Goal: Transaction & Acquisition: Book appointment/travel/reservation

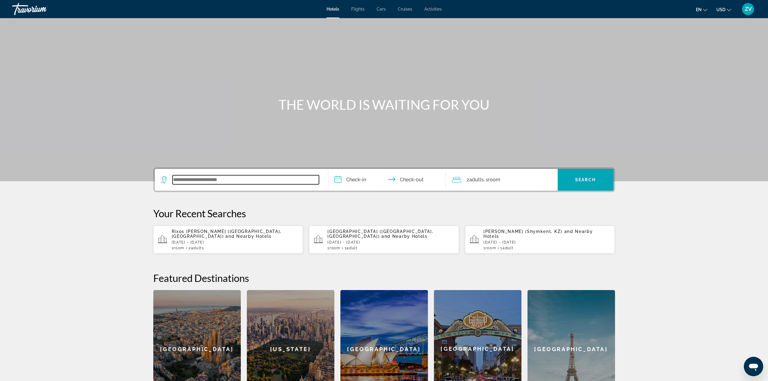
click at [175, 178] on input "Search widget" at bounding box center [246, 179] width 146 height 9
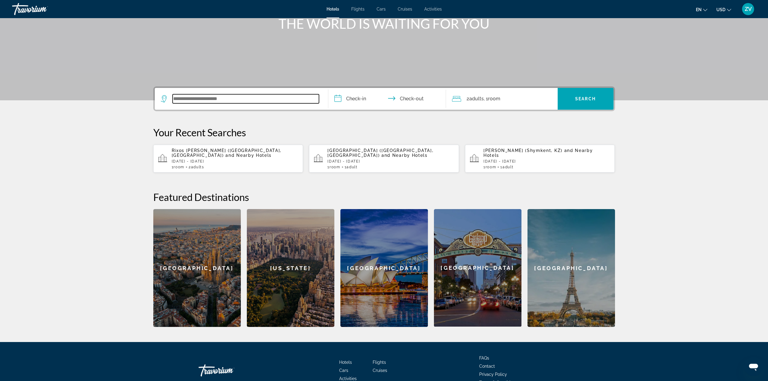
scroll to position [116, 0]
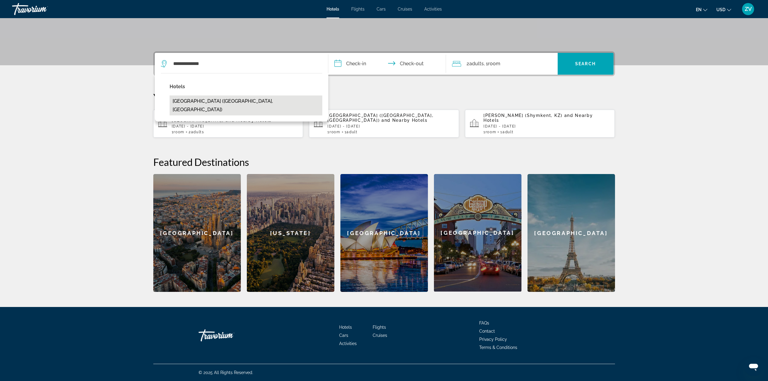
click at [213, 102] on button "[GEOGRAPHIC_DATA] ([GEOGRAPHIC_DATA], [GEOGRAPHIC_DATA])" at bounding box center [246, 105] width 153 height 20
type input "**********"
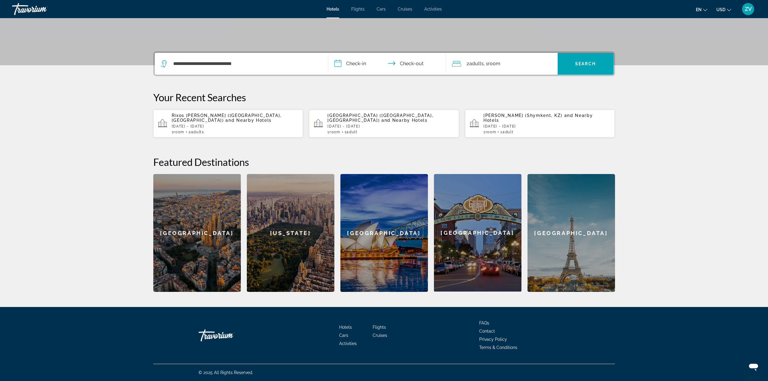
click at [352, 64] on input "**********" at bounding box center [388, 65] width 120 height 24
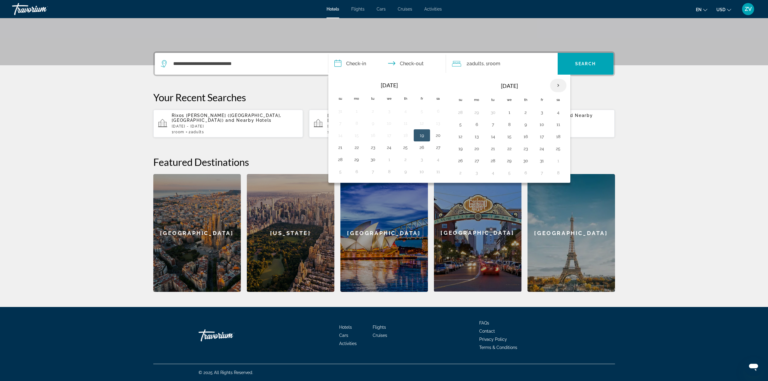
click at [560, 85] on th "Next month" at bounding box center [558, 85] width 16 height 13
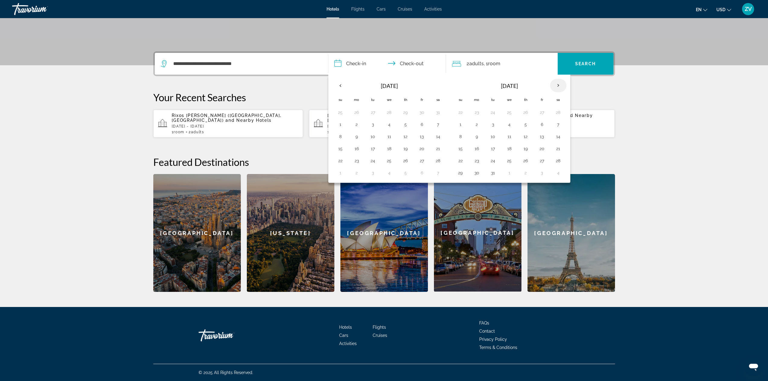
click at [560, 85] on th "Next month" at bounding box center [558, 85] width 16 height 13
click at [340, 86] on th "Previous month" at bounding box center [340, 85] width 16 height 13
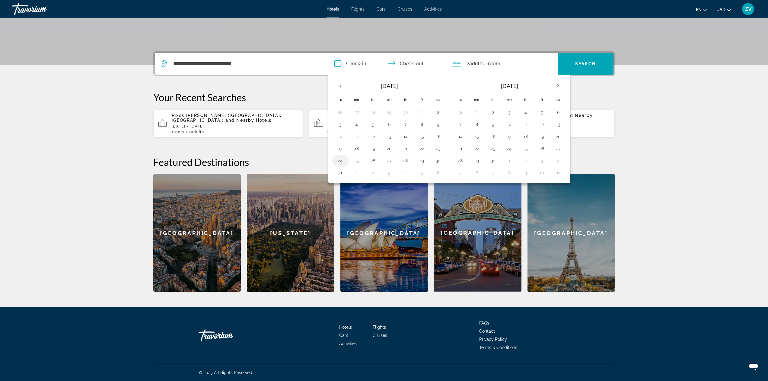
click at [340, 160] on button "24" at bounding box center [341, 160] width 10 height 8
click at [408, 160] on button "28" at bounding box center [406, 160] width 10 height 8
type input "**********"
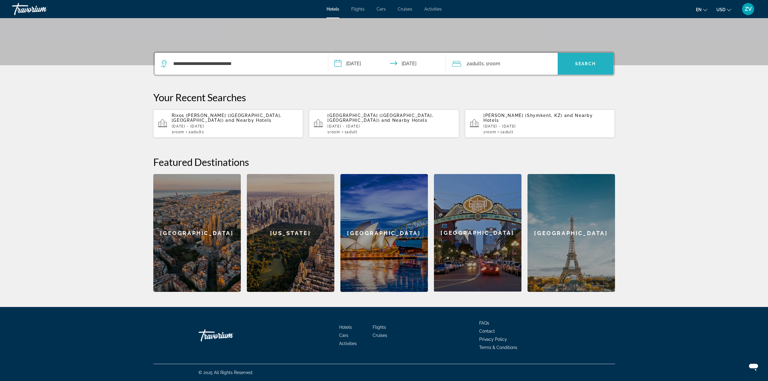
click at [587, 66] on span "Search widget" at bounding box center [586, 63] width 56 height 14
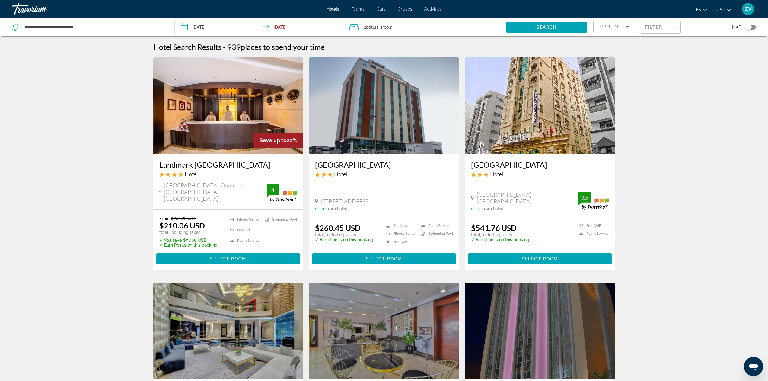
click at [208, 166] on h3 "Landmark Grand Hotel" at bounding box center [228, 164] width 138 height 9
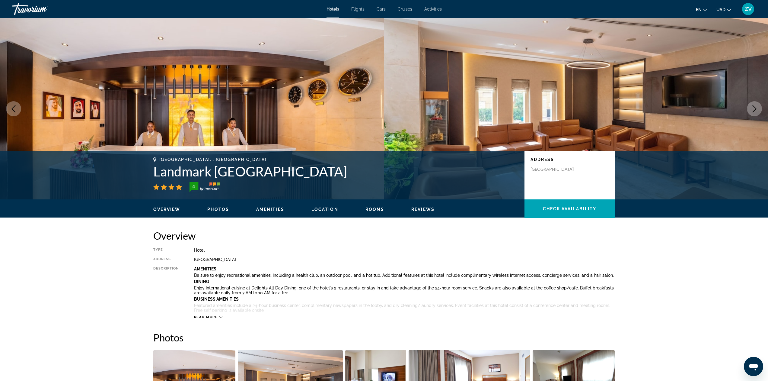
click at [755, 107] on icon "Next image" at bounding box center [754, 108] width 7 height 7
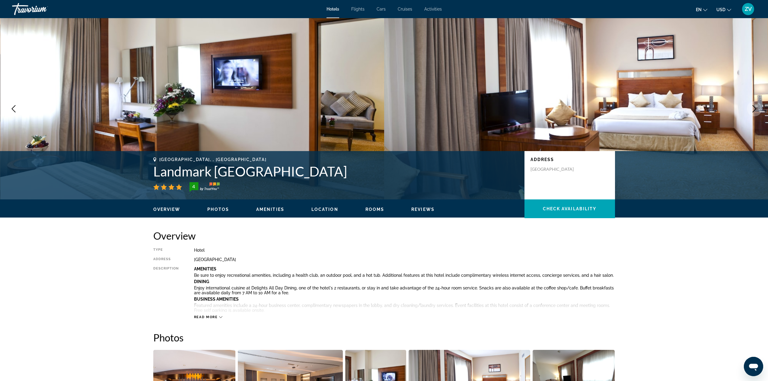
click at [755, 107] on icon "Next image" at bounding box center [754, 108] width 7 height 7
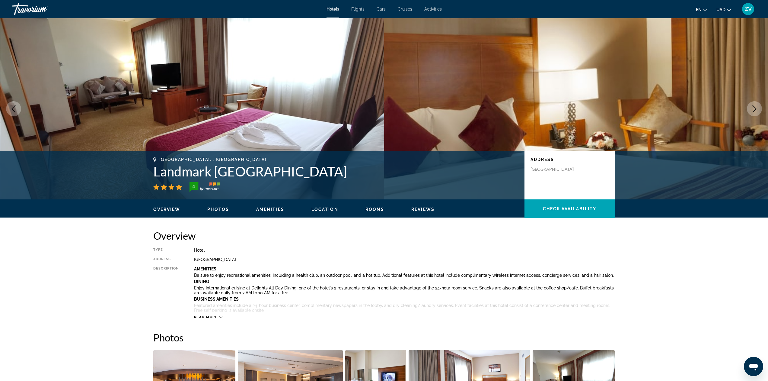
click at [754, 107] on icon "Next image" at bounding box center [754, 108] width 7 height 7
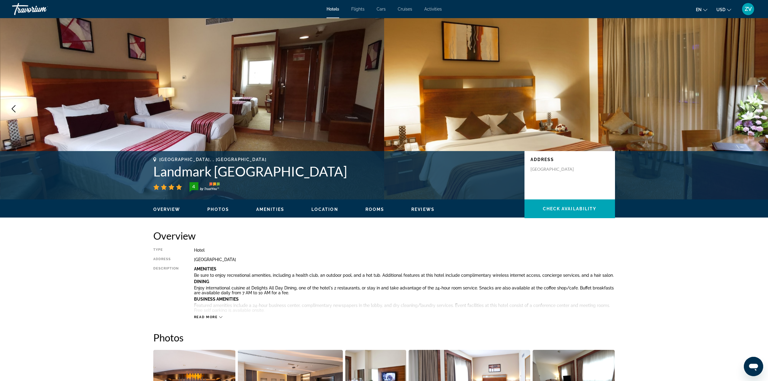
click at [754, 108] on icon "Next image" at bounding box center [754, 108] width 7 height 7
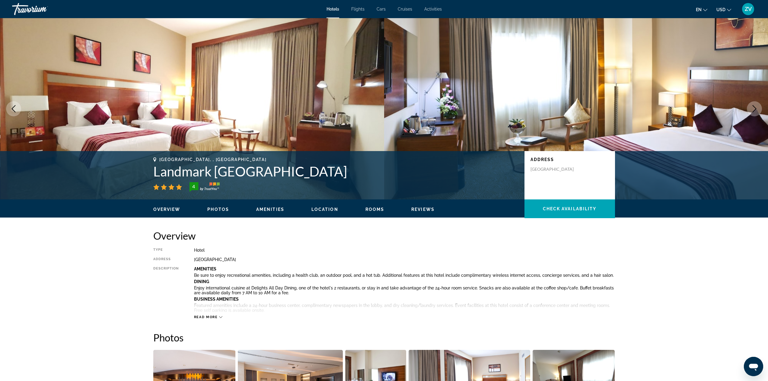
click at [754, 108] on icon "Next image" at bounding box center [754, 108] width 7 height 7
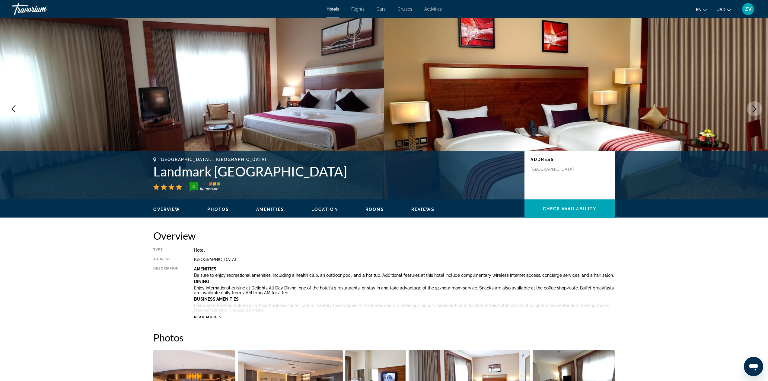
click at [754, 108] on icon "Next image" at bounding box center [754, 108] width 7 height 7
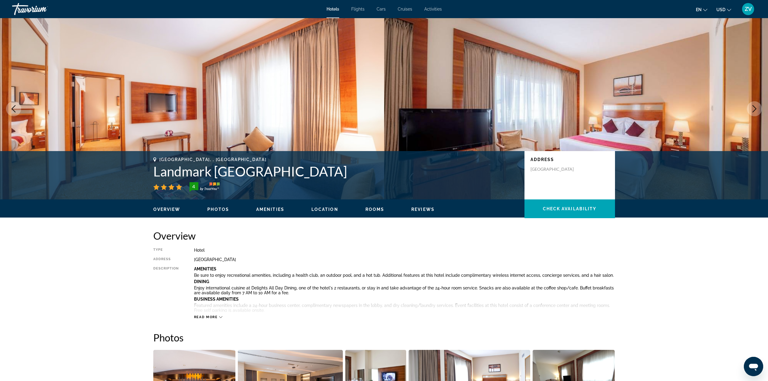
click at [753, 108] on icon "Next image" at bounding box center [754, 108] width 7 height 7
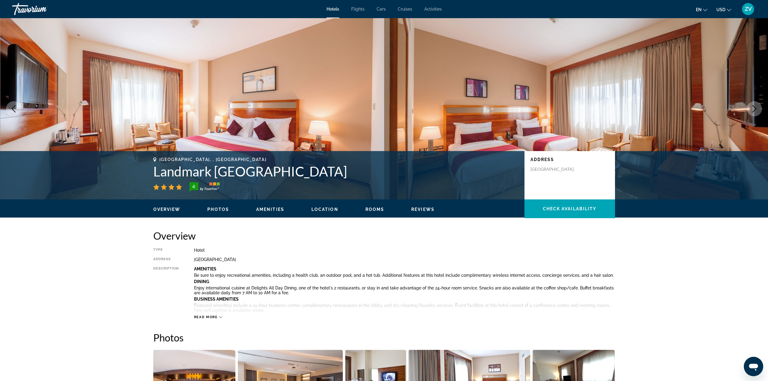
click at [753, 108] on icon "Next image" at bounding box center [754, 108] width 7 height 7
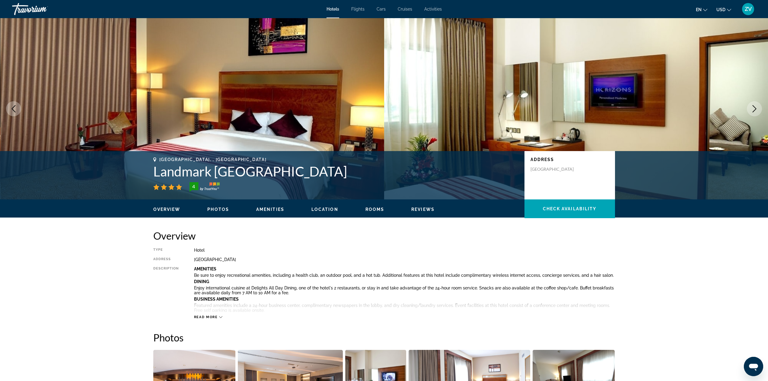
click at [753, 108] on icon "Next image" at bounding box center [754, 108] width 7 height 7
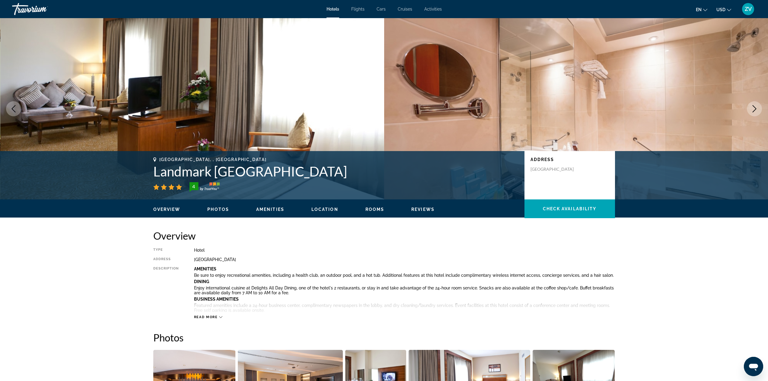
click at [550, 97] on img "Main content" at bounding box center [576, 108] width 384 height 181
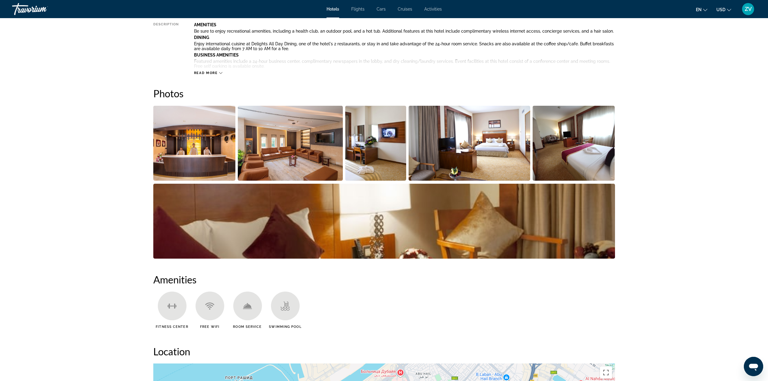
scroll to position [272, 0]
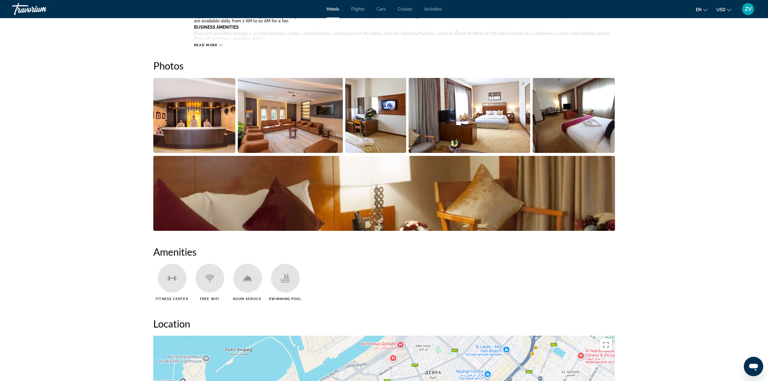
click at [591, 135] on img "Open full-screen image slider" at bounding box center [574, 115] width 82 height 75
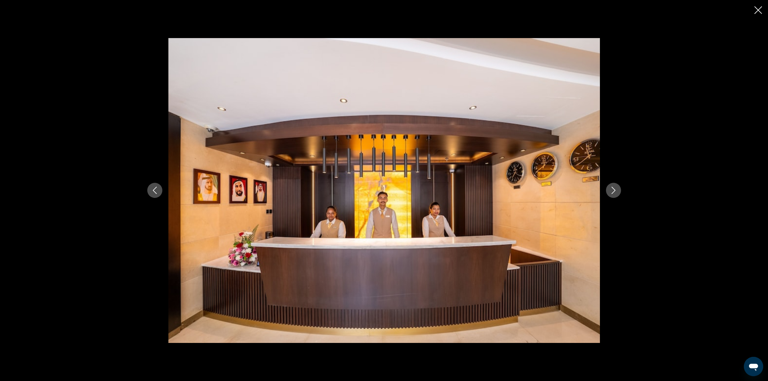
click at [614, 188] on icon "Next image" at bounding box center [613, 190] width 7 height 7
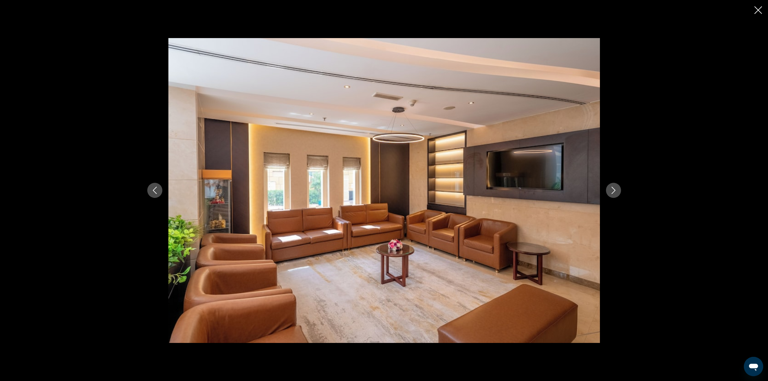
click at [614, 188] on icon "Next image" at bounding box center [613, 190] width 7 height 7
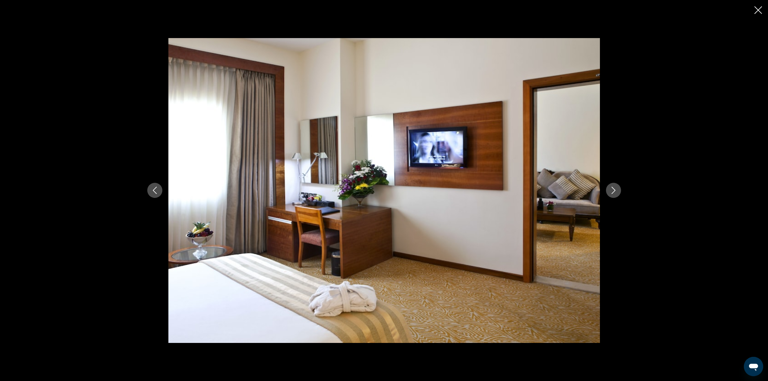
click at [614, 188] on icon "Next image" at bounding box center [613, 190] width 7 height 7
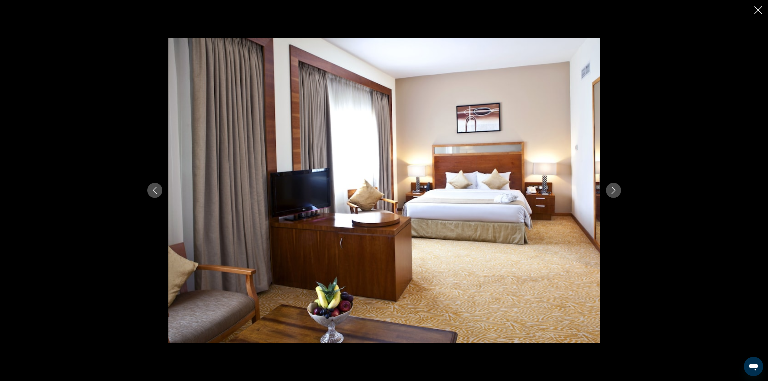
click at [614, 188] on icon "Next image" at bounding box center [613, 190] width 7 height 7
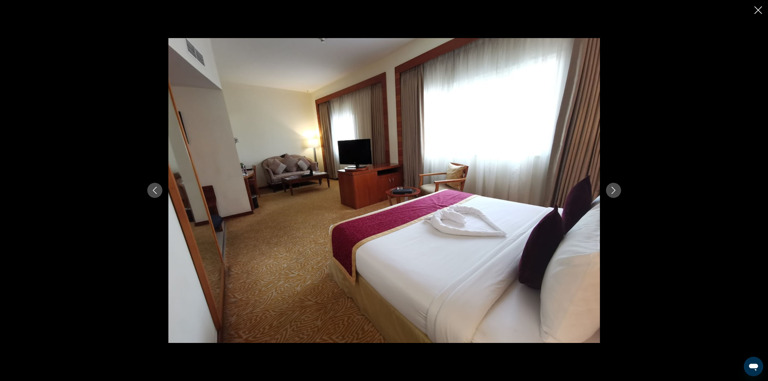
click at [614, 188] on icon "Next image" at bounding box center [613, 190] width 7 height 7
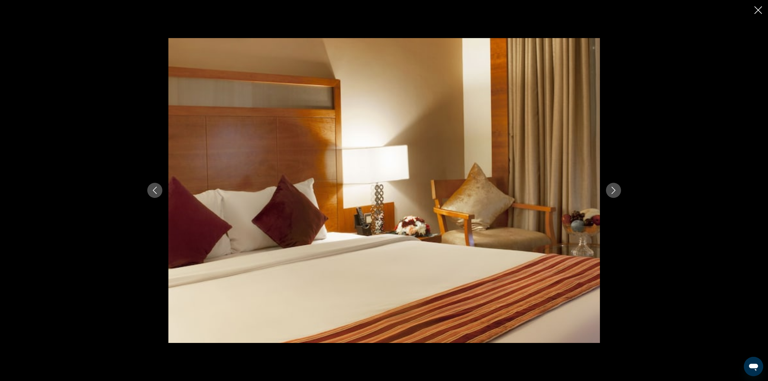
click at [614, 188] on icon "Next image" at bounding box center [613, 190] width 7 height 7
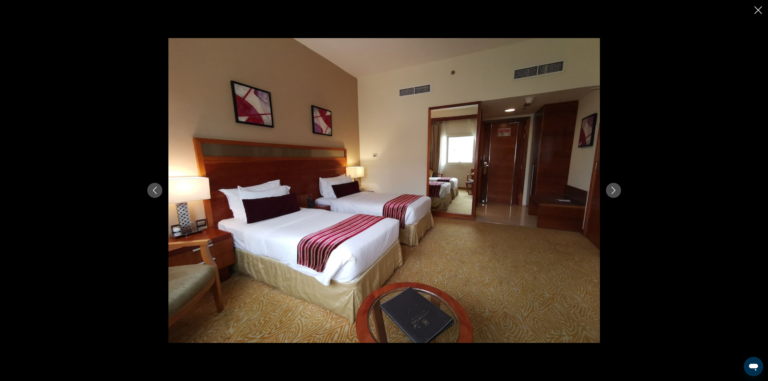
click at [614, 188] on icon "Next image" at bounding box center [613, 190] width 7 height 7
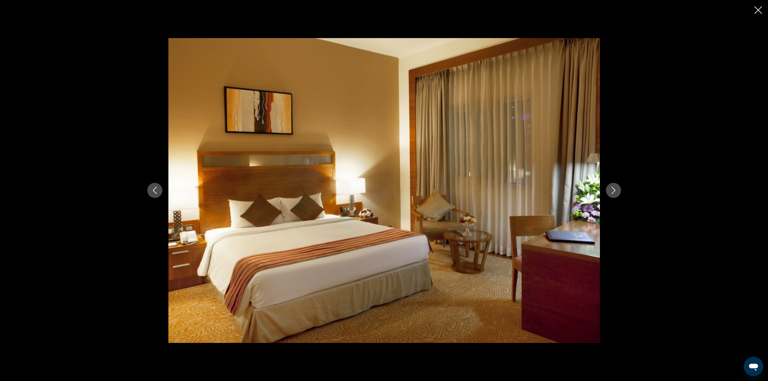
click at [614, 188] on icon "Next image" at bounding box center [613, 190] width 7 height 7
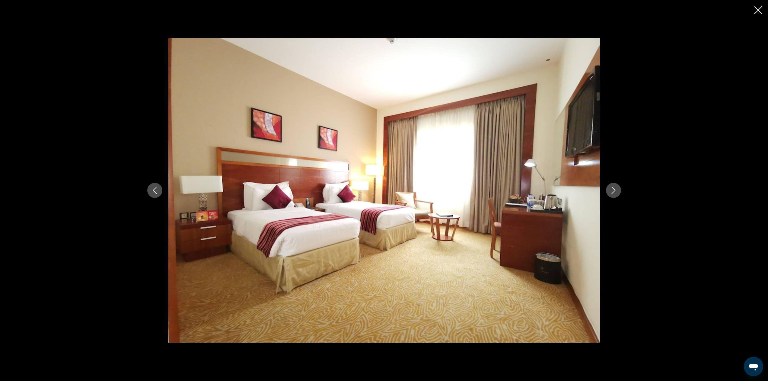
click at [614, 188] on icon "Next image" at bounding box center [613, 190] width 7 height 7
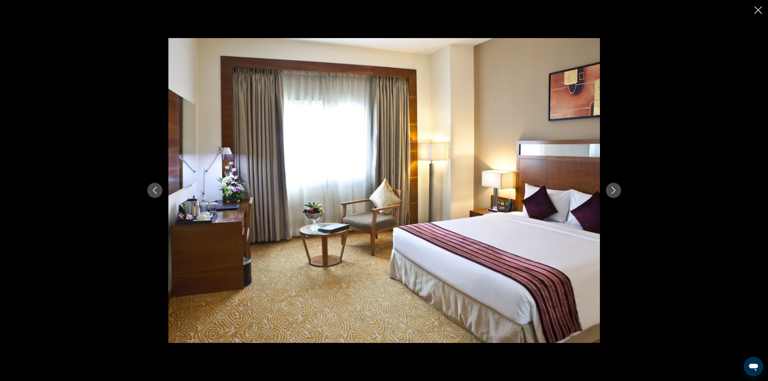
click at [614, 188] on icon "Next image" at bounding box center [613, 190] width 7 height 7
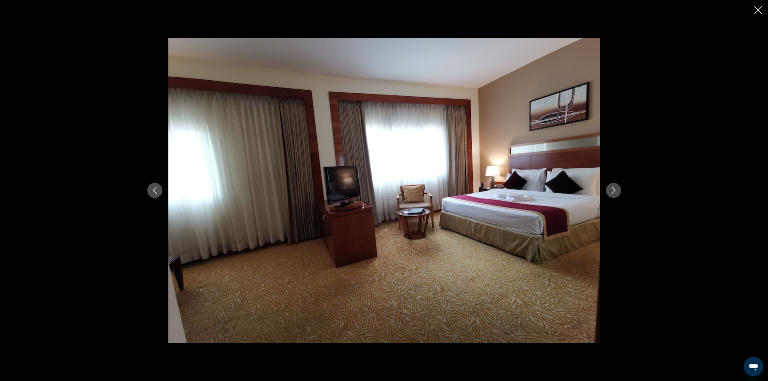
click at [614, 188] on icon "Next image" at bounding box center [613, 190] width 7 height 7
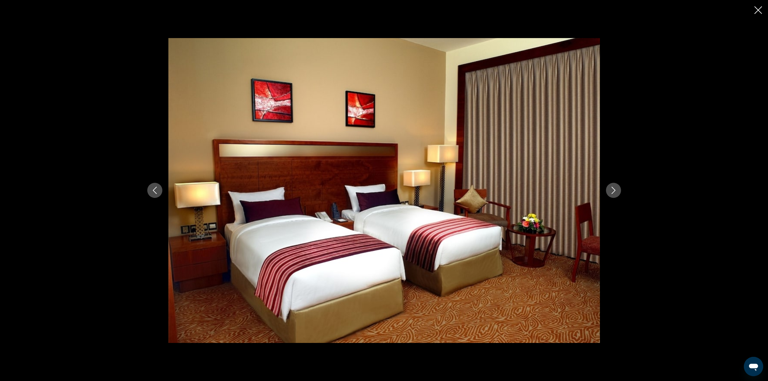
click at [614, 188] on icon "Next image" at bounding box center [613, 190] width 7 height 7
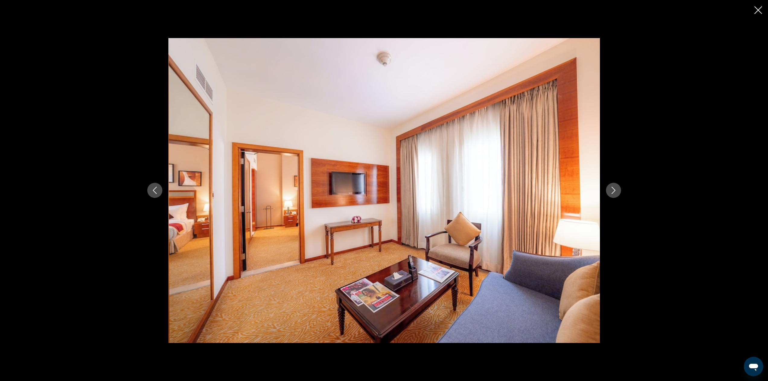
click at [614, 188] on icon "Next image" at bounding box center [613, 190] width 7 height 7
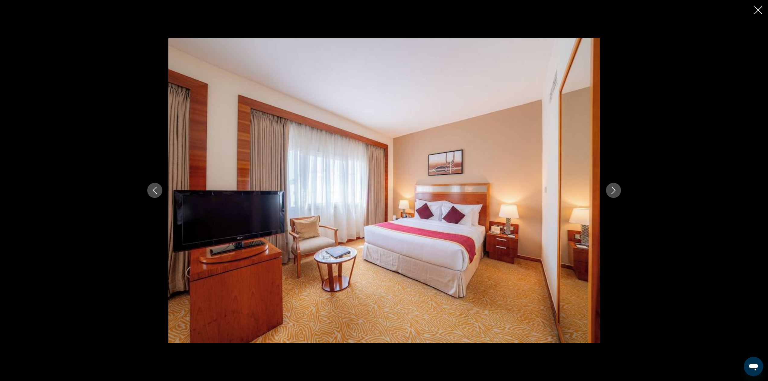
click at [614, 188] on icon "Next image" at bounding box center [613, 190] width 7 height 7
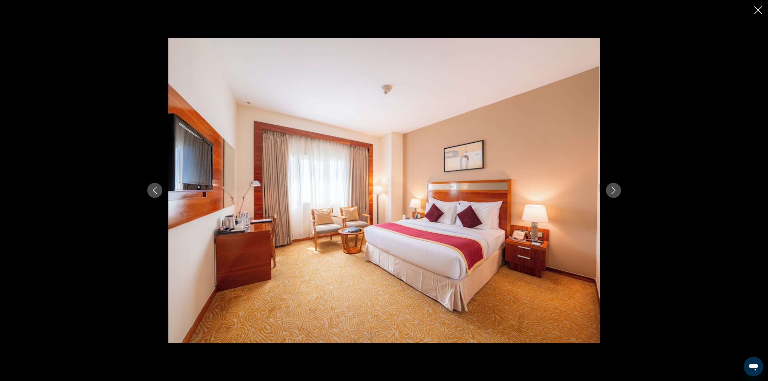
click at [614, 188] on icon "Next image" at bounding box center [613, 190] width 7 height 7
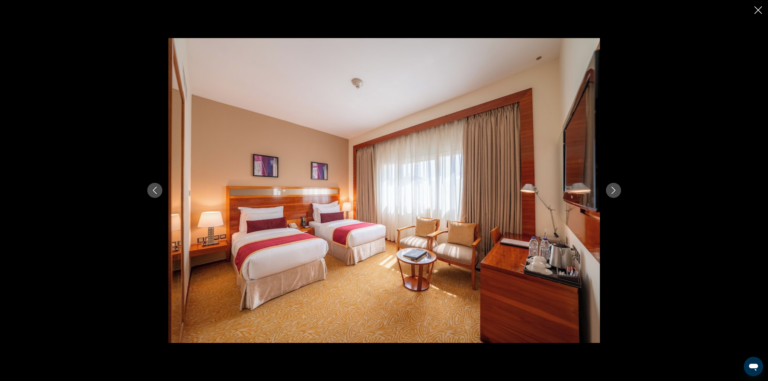
click at [614, 188] on icon "Next image" at bounding box center [613, 190] width 7 height 7
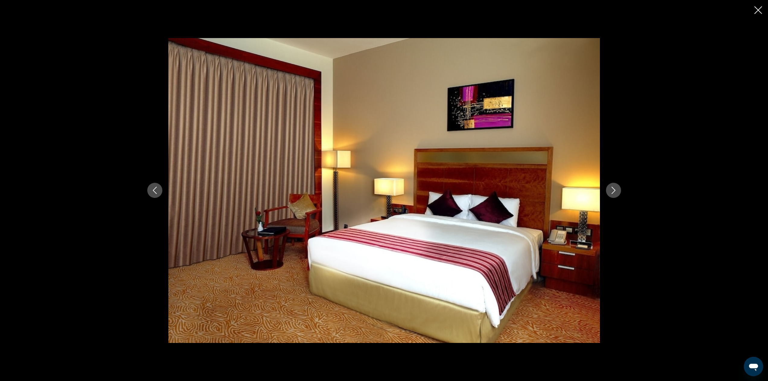
click at [614, 188] on icon "Next image" at bounding box center [613, 190] width 7 height 7
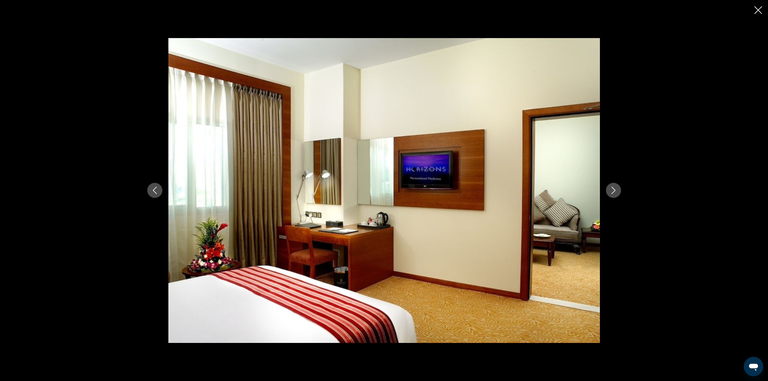
click at [614, 188] on icon "Next image" at bounding box center [613, 190] width 7 height 7
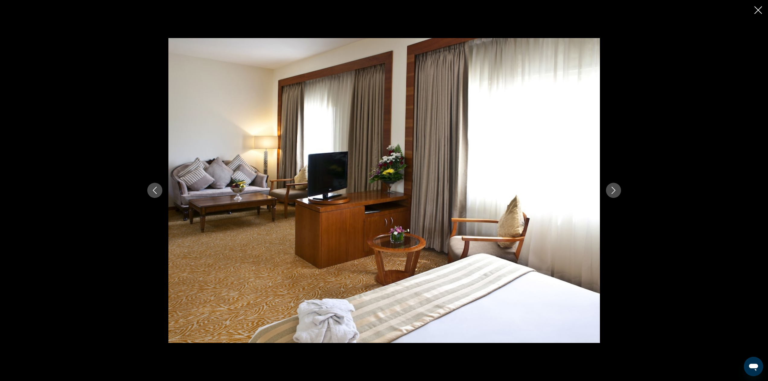
click at [614, 188] on icon "Next image" at bounding box center [613, 190] width 7 height 7
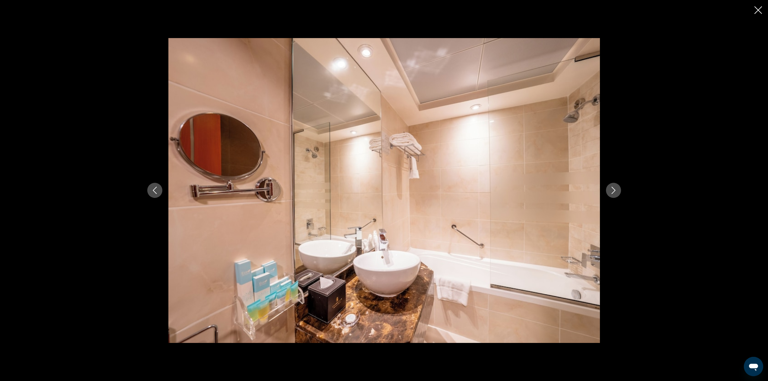
click at [614, 188] on icon "Next image" at bounding box center [613, 190] width 7 height 7
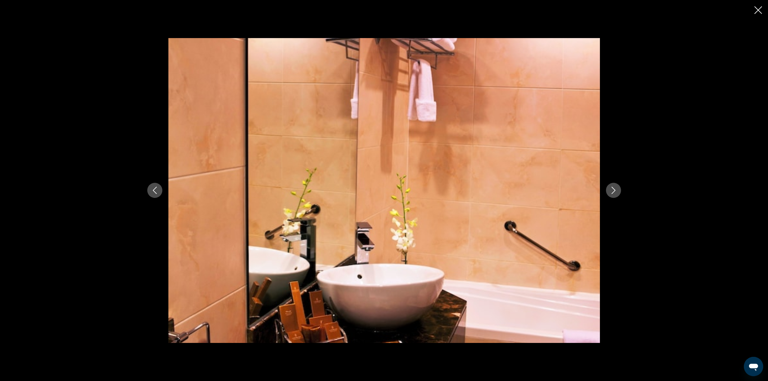
click at [614, 188] on icon "Next image" at bounding box center [613, 190] width 7 height 7
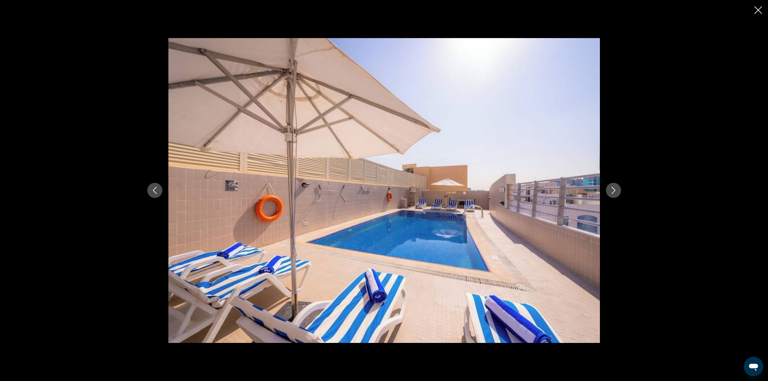
click at [614, 188] on icon "Next image" at bounding box center [613, 190] width 7 height 7
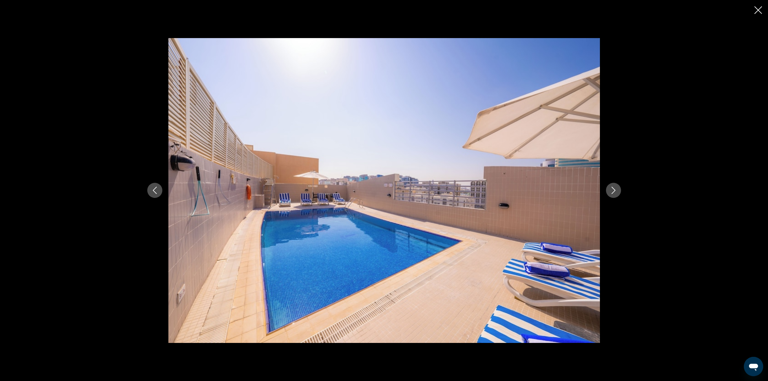
click at [614, 188] on icon "Next image" at bounding box center [613, 190] width 7 height 7
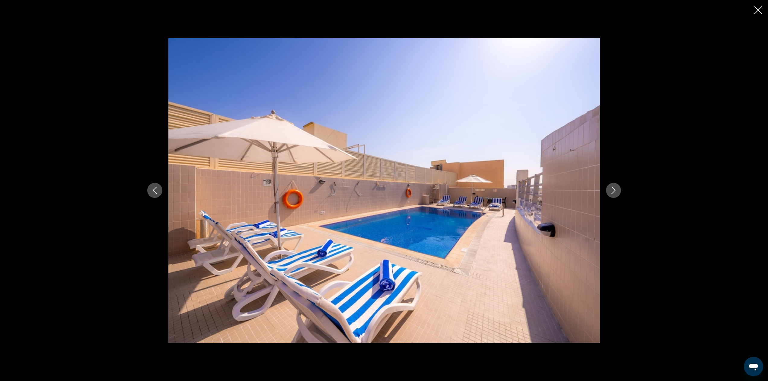
click at [614, 188] on icon "Next image" at bounding box center [613, 190] width 7 height 7
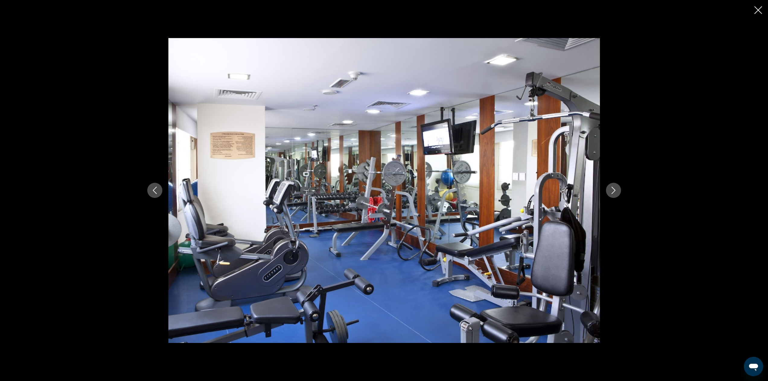
click at [614, 188] on icon "Next image" at bounding box center [613, 190] width 7 height 7
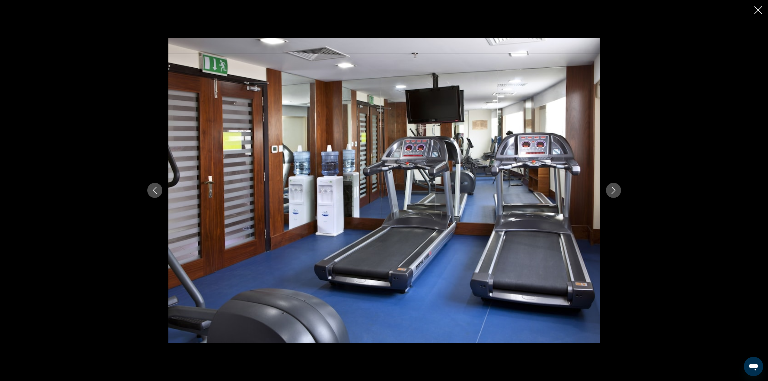
click at [614, 188] on icon "Next image" at bounding box center [613, 190] width 7 height 7
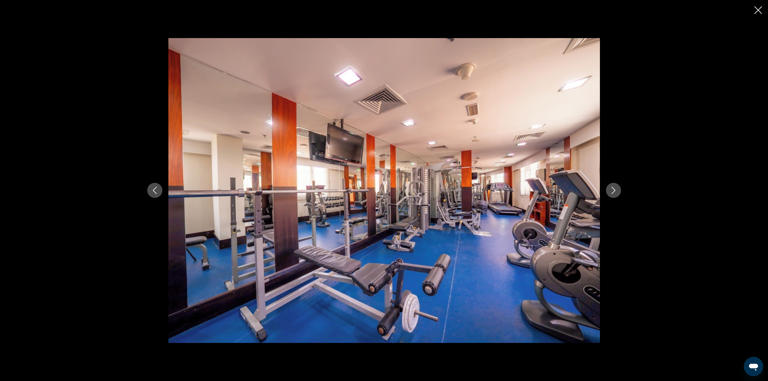
click at [614, 188] on icon "Next image" at bounding box center [613, 190] width 7 height 7
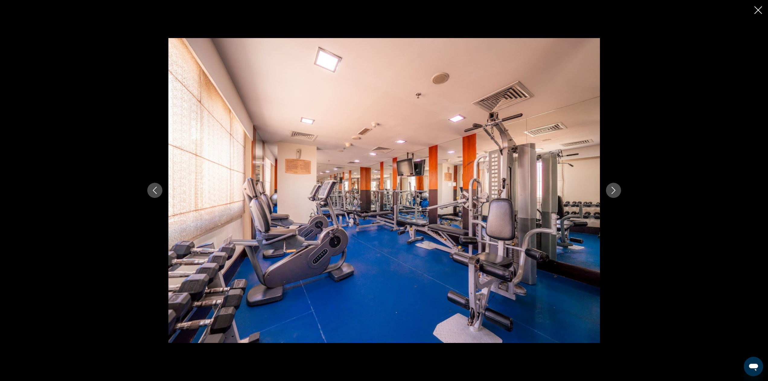
click at [614, 187] on icon "Next image" at bounding box center [613, 190] width 7 height 7
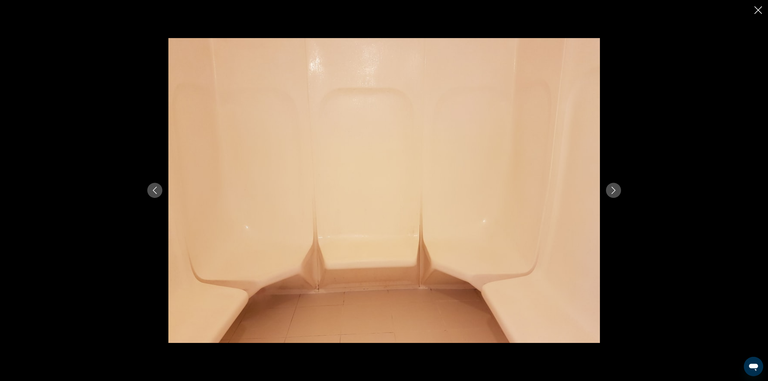
click at [615, 190] on icon "Next image" at bounding box center [614, 190] width 4 height 7
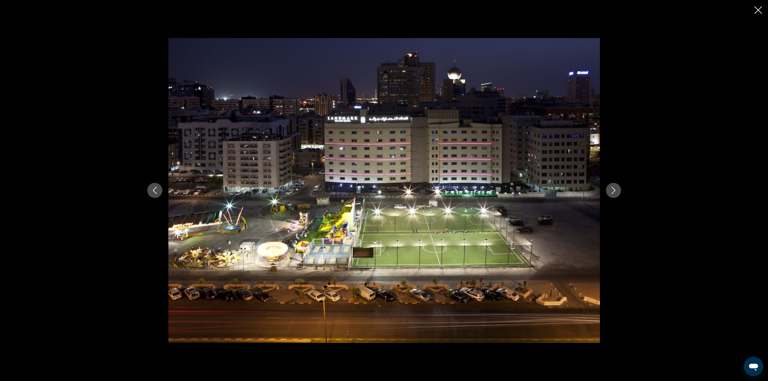
click at [615, 190] on icon "Next image" at bounding box center [614, 190] width 4 height 7
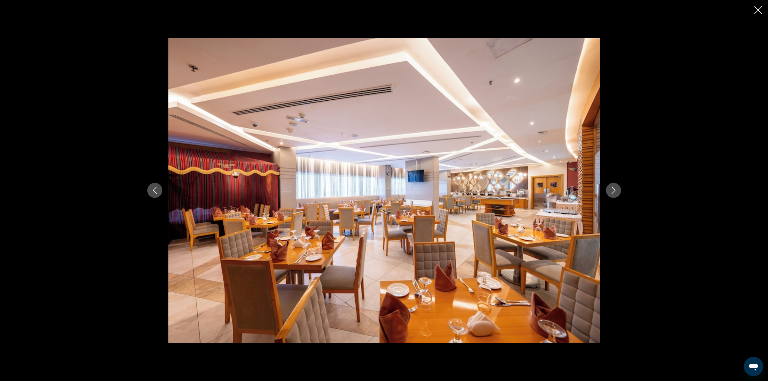
click at [156, 187] on icon "Previous image" at bounding box center [154, 190] width 7 height 7
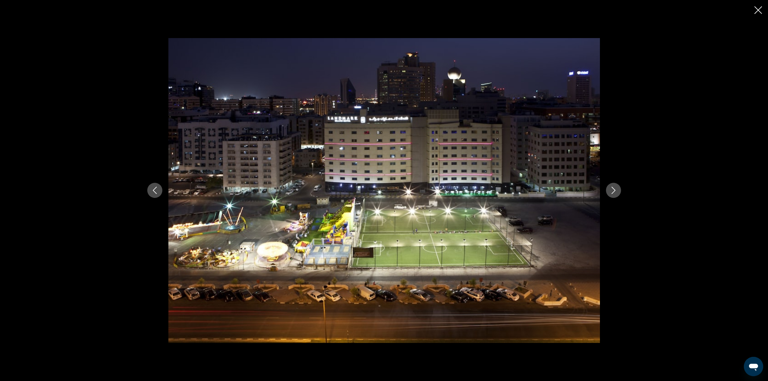
click at [613, 187] on icon "Next image" at bounding box center [613, 190] width 7 height 7
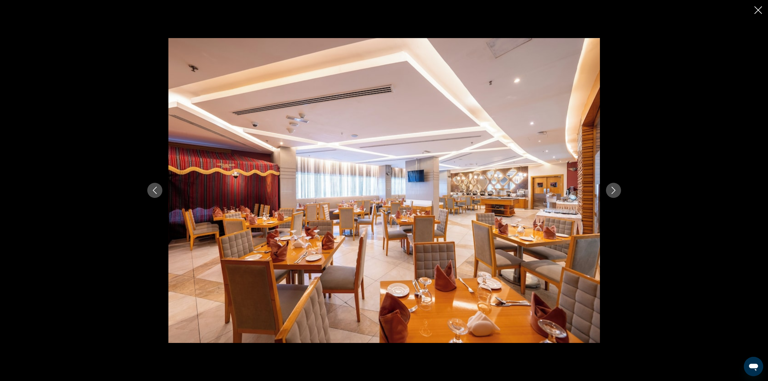
click at [613, 187] on icon "Next image" at bounding box center [613, 190] width 7 height 7
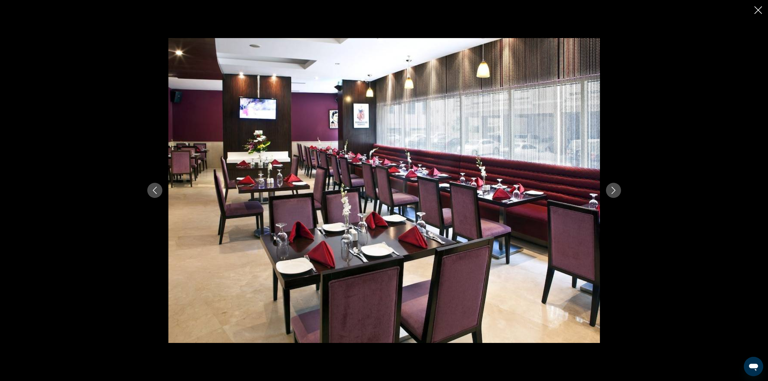
click at [613, 187] on icon "Next image" at bounding box center [613, 190] width 7 height 7
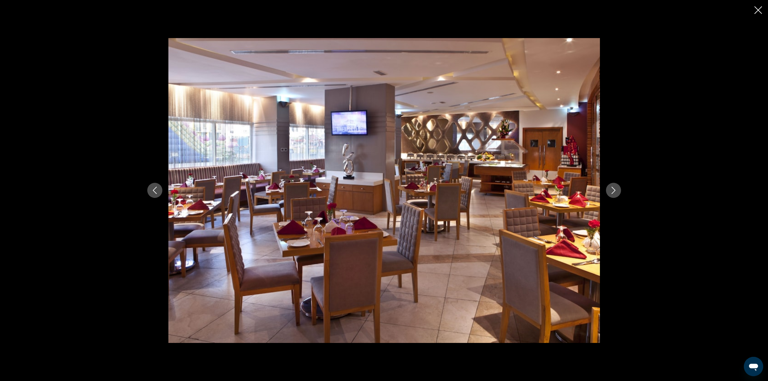
click at [613, 187] on icon "Next image" at bounding box center [613, 190] width 7 height 7
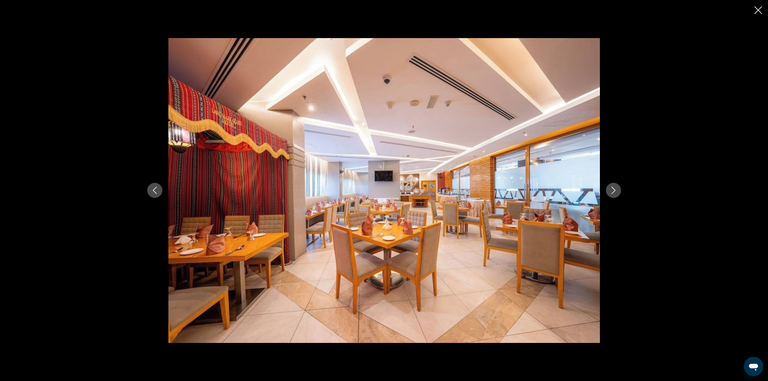
click at [613, 187] on icon "Next image" at bounding box center [613, 190] width 7 height 7
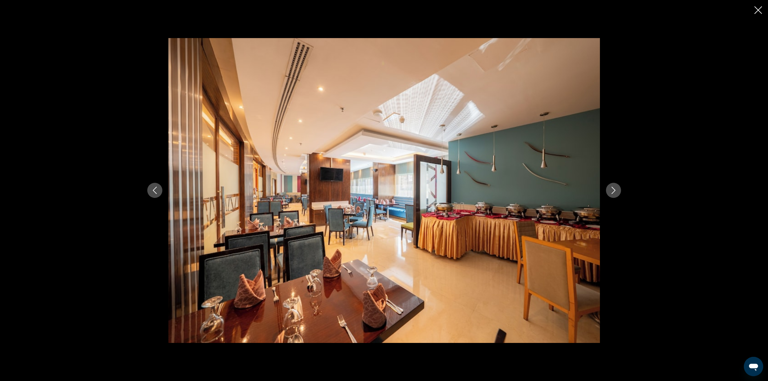
click at [613, 187] on icon "Next image" at bounding box center [613, 190] width 7 height 7
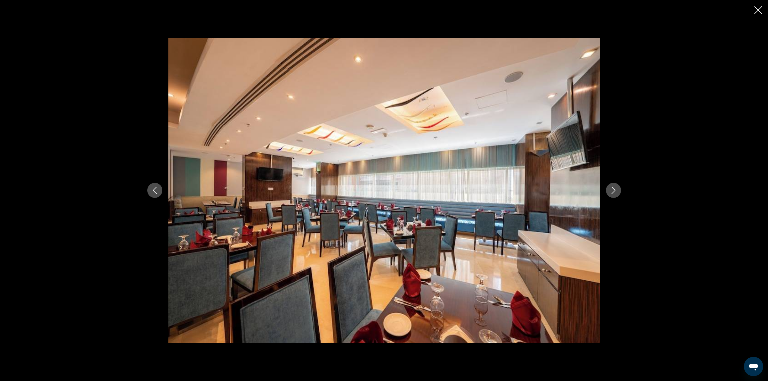
click at [613, 187] on icon "Next image" at bounding box center [613, 190] width 7 height 7
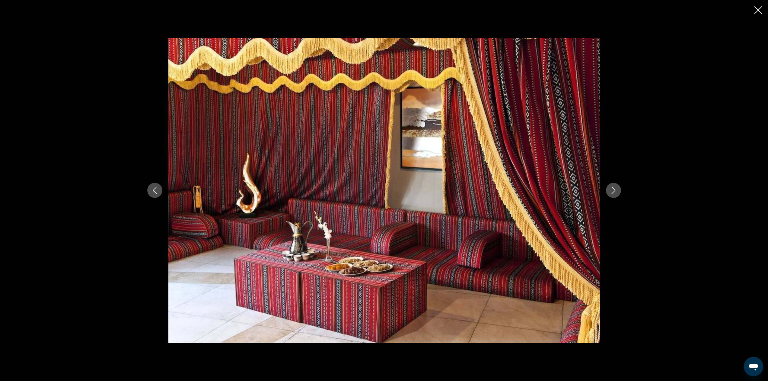
click at [613, 187] on icon "Next image" at bounding box center [613, 190] width 7 height 7
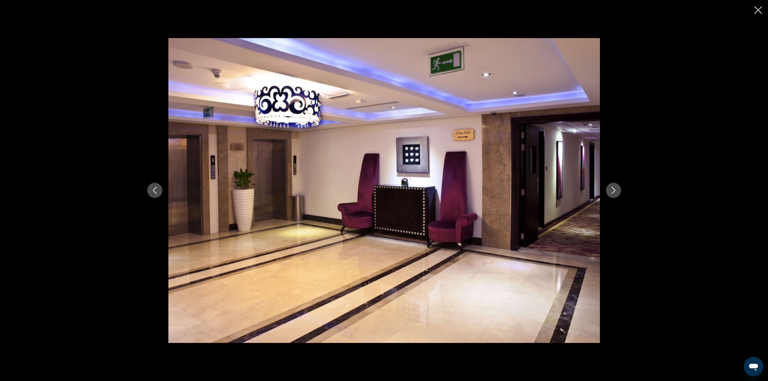
click at [613, 187] on icon "Next image" at bounding box center [613, 190] width 7 height 7
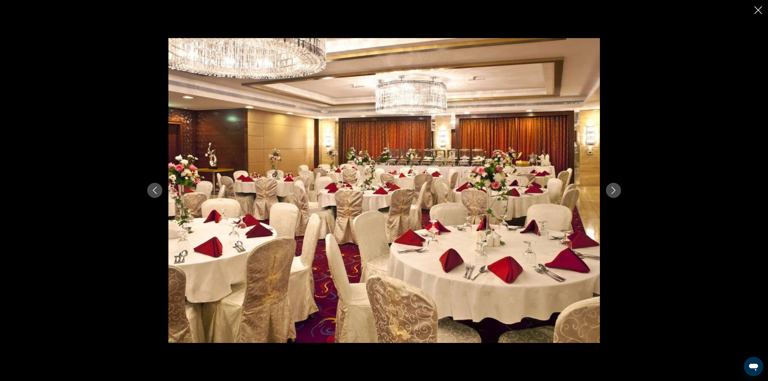
click at [613, 187] on icon "Next image" at bounding box center [613, 190] width 7 height 7
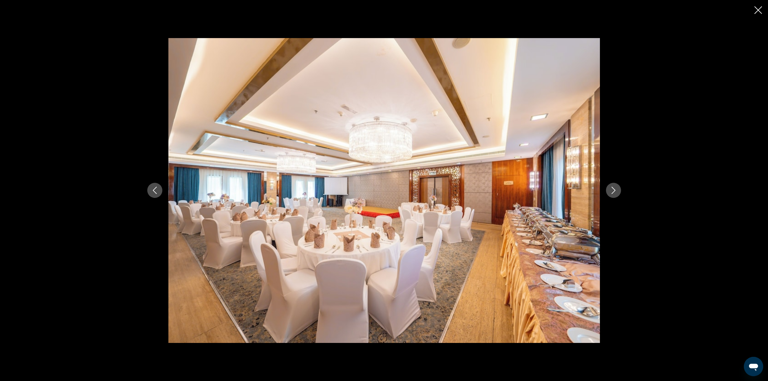
click at [613, 187] on icon "Next image" at bounding box center [613, 190] width 7 height 7
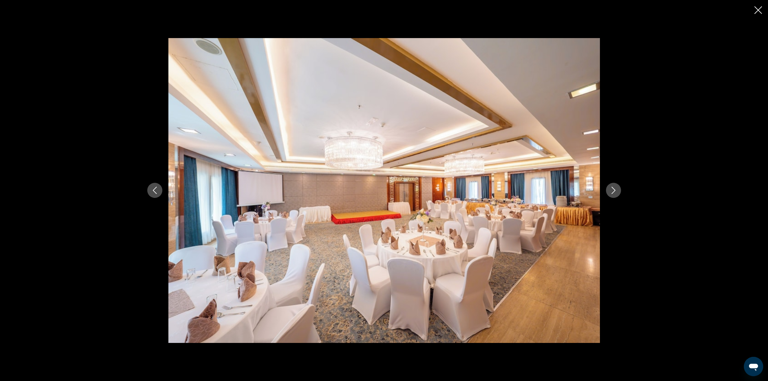
click at [613, 187] on icon "Next image" at bounding box center [613, 190] width 7 height 7
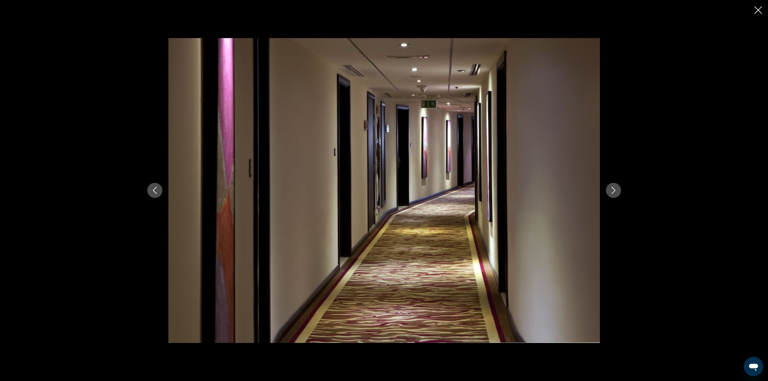
click at [613, 187] on icon "Next image" at bounding box center [613, 190] width 7 height 7
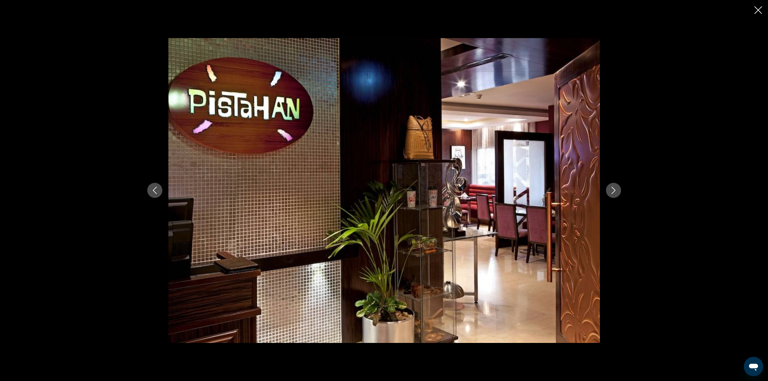
click at [612, 187] on icon "Next image" at bounding box center [613, 190] width 7 height 7
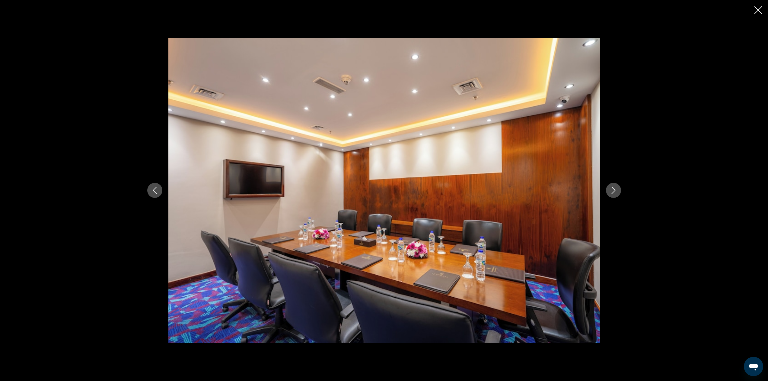
click at [612, 187] on icon "Next image" at bounding box center [613, 190] width 7 height 7
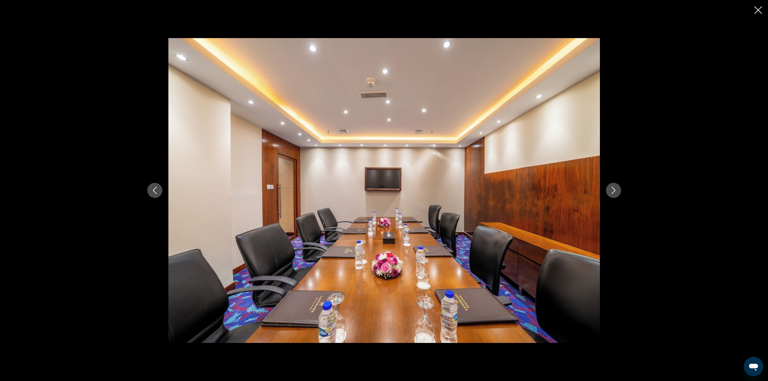
click at [612, 187] on icon "Next image" at bounding box center [613, 190] width 7 height 7
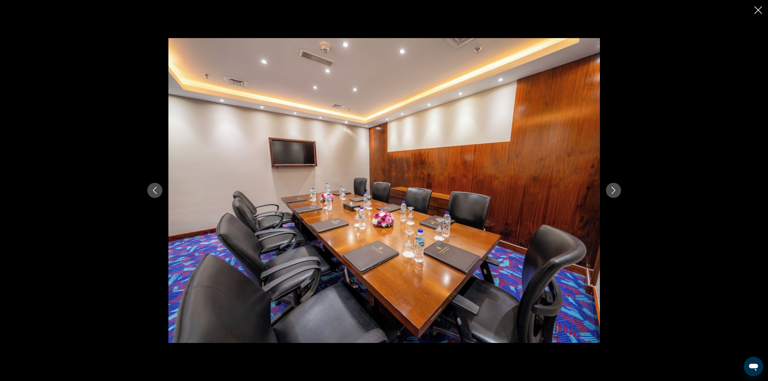
click at [612, 187] on icon "Next image" at bounding box center [613, 190] width 7 height 7
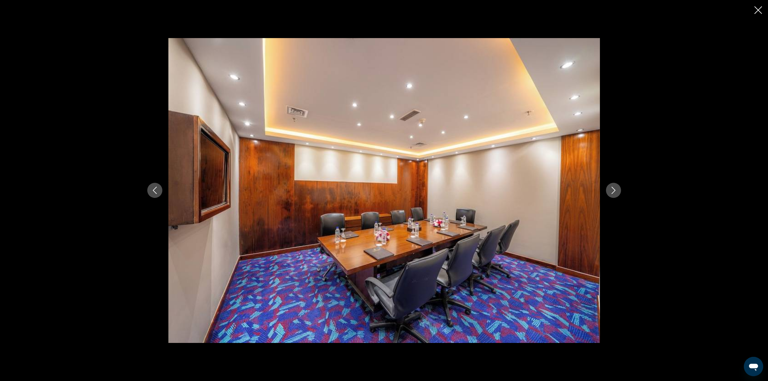
click at [612, 187] on icon "Next image" at bounding box center [613, 190] width 7 height 7
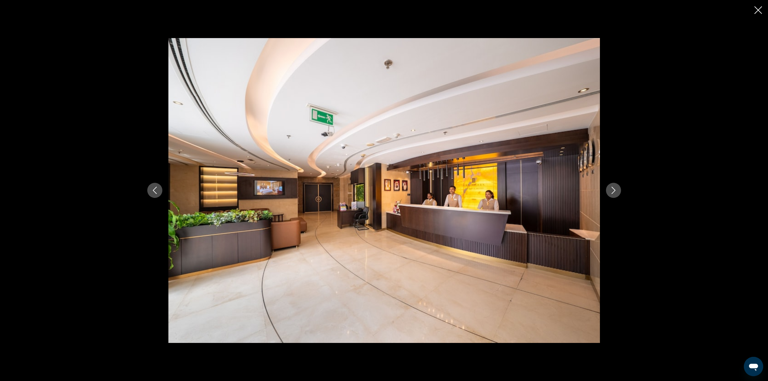
click at [612, 187] on icon "Next image" at bounding box center [613, 190] width 7 height 7
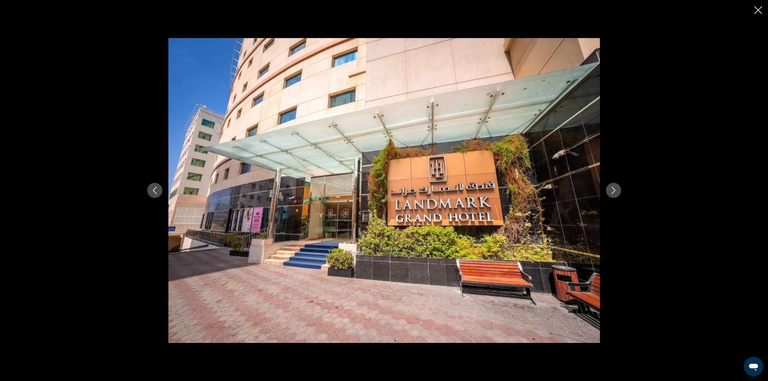
click at [613, 181] on div "prev next" at bounding box center [384, 190] width 486 height 305
click at [615, 191] on icon "Next image" at bounding box center [613, 190] width 7 height 7
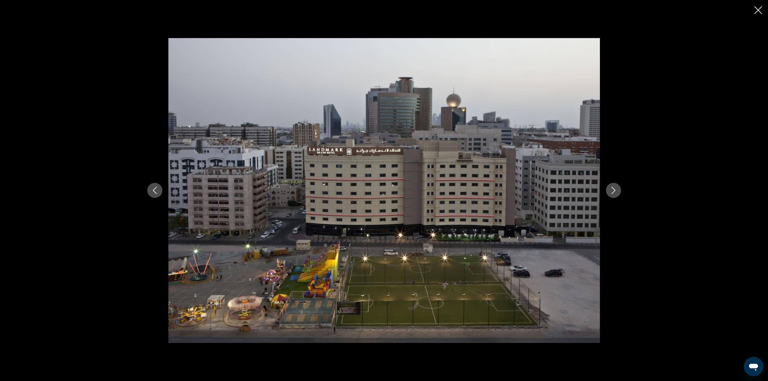
click at [615, 191] on icon "Next image" at bounding box center [613, 190] width 7 height 7
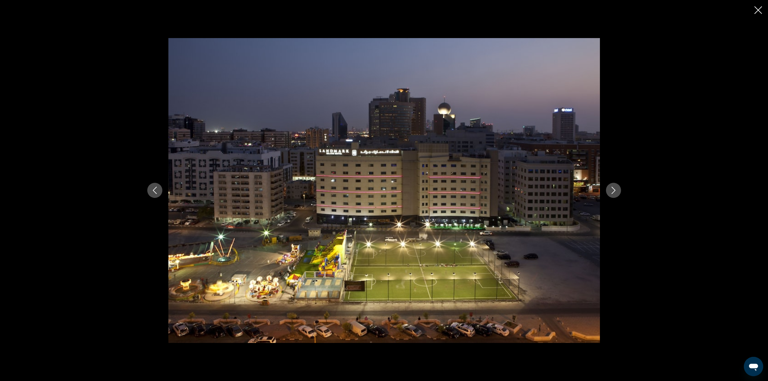
click at [758, 11] on icon "Close slideshow" at bounding box center [759, 10] width 8 height 8
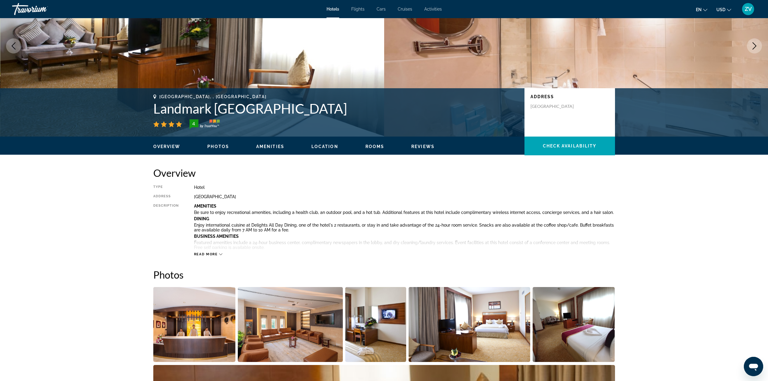
scroll to position [60, 0]
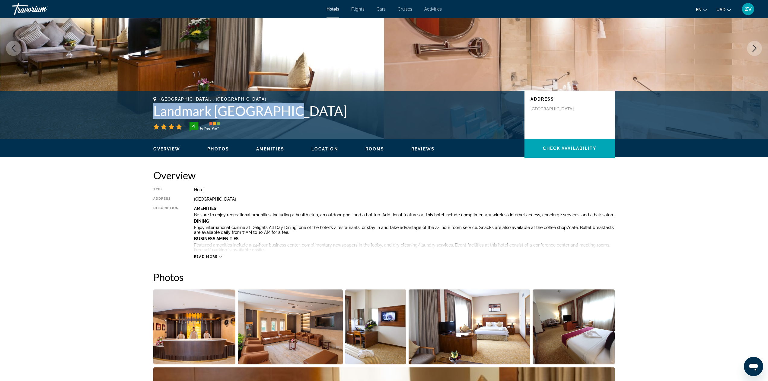
drag, startPoint x: 282, startPoint y: 114, endPoint x: 155, endPoint y: 113, distance: 126.5
click at [155, 113] on h1 "Landmark Grand Hotel" at bounding box center [335, 111] width 365 height 16
copy h1 "Landmark Grand Hotel"
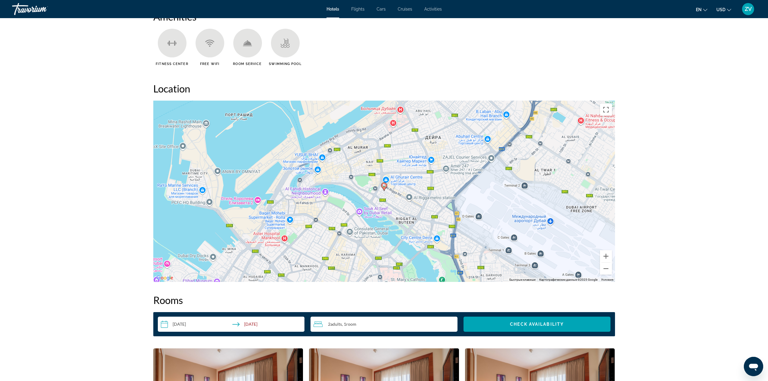
scroll to position [423, 0]
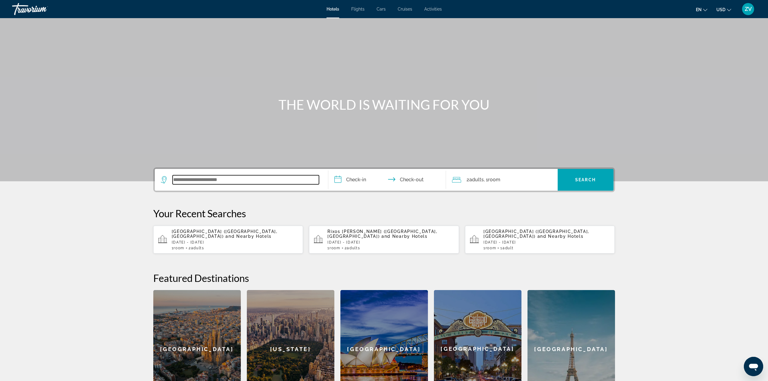
click at [175, 181] on input "Search widget" at bounding box center [246, 179] width 146 height 9
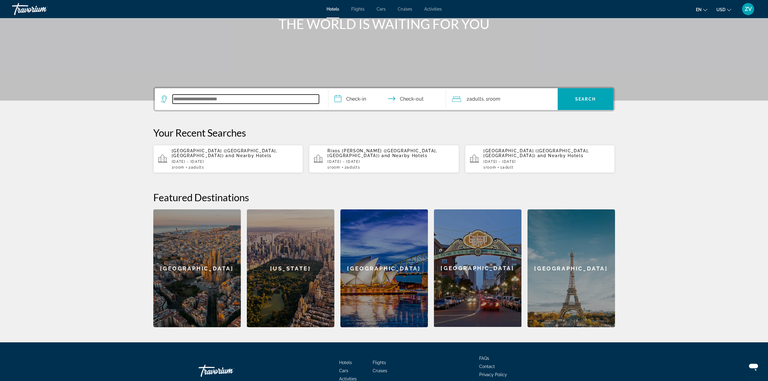
scroll to position [116, 0]
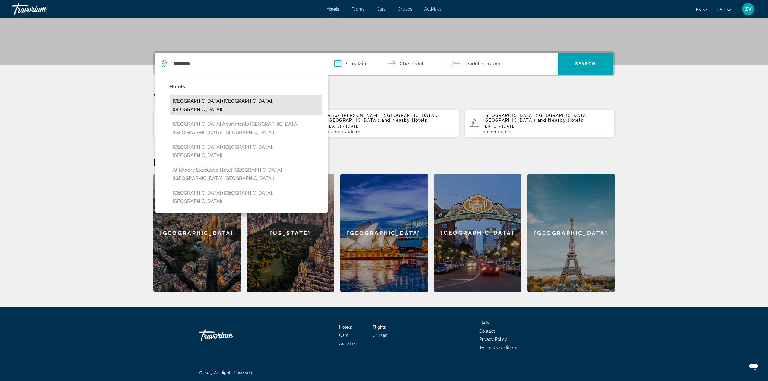
click at [213, 102] on button "[GEOGRAPHIC_DATA] ([GEOGRAPHIC_DATA], [GEOGRAPHIC_DATA])" at bounding box center [246, 105] width 153 height 20
type input "**********"
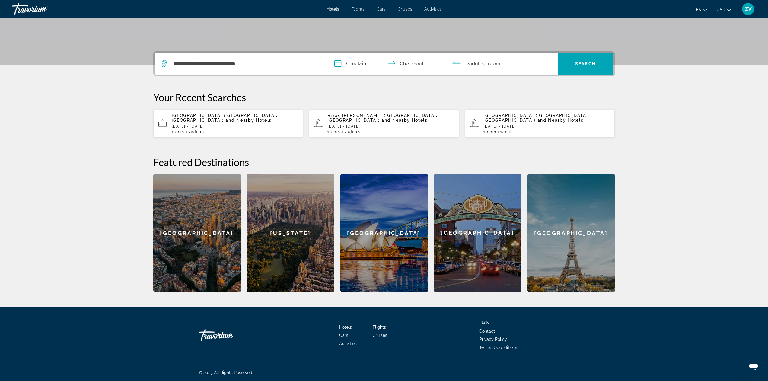
click at [355, 62] on input "**********" at bounding box center [388, 65] width 120 height 24
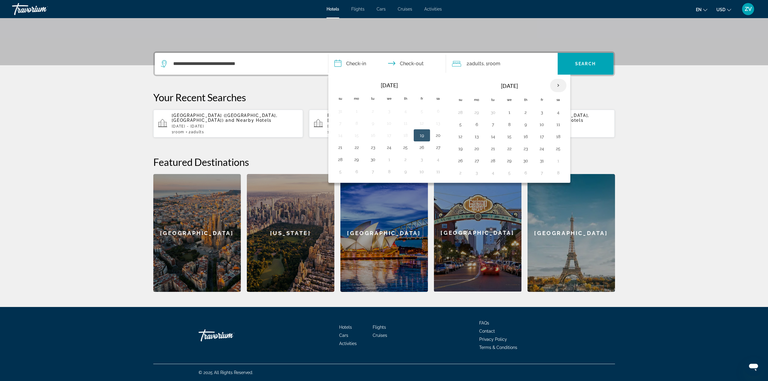
click at [559, 85] on th "Next month" at bounding box center [558, 85] width 16 height 13
click at [355, 160] on button "24" at bounding box center [357, 160] width 10 height 8
click at [422, 161] on button "28" at bounding box center [422, 160] width 10 height 8
type input "**********"
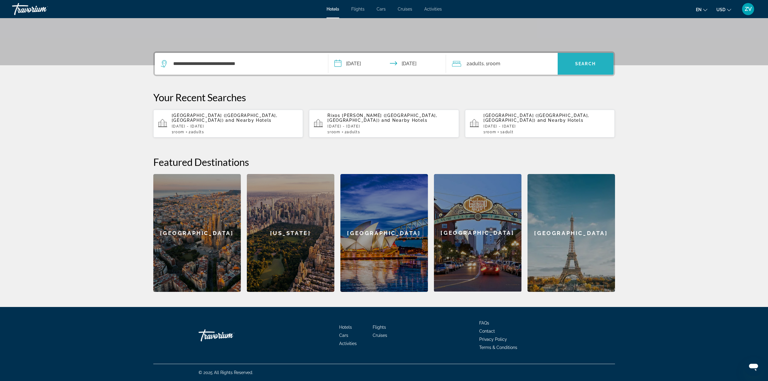
click at [588, 63] on span "Search" at bounding box center [585, 63] width 21 height 5
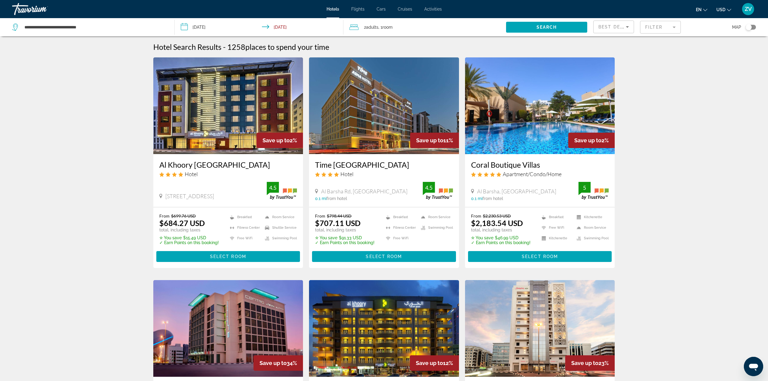
click at [219, 114] on img "Main content" at bounding box center [228, 105] width 150 height 97
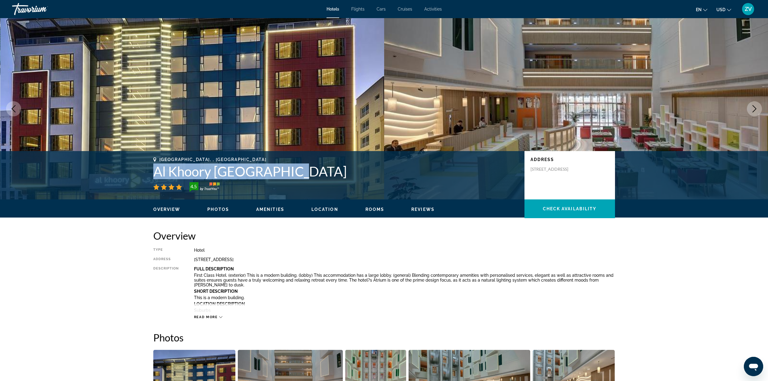
drag, startPoint x: 152, startPoint y: 171, endPoint x: 292, endPoint y: 178, distance: 139.7
click at [292, 178] on div "[GEOGRAPHIC_DATA], , [GEOGRAPHIC_DATA] [GEOGRAPHIC_DATA] 4.5 Address [STREET_AD…" at bounding box center [384, 175] width 486 height 36
copy h1 "Al Khoory [GEOGRAPHIC_DATA]"
